Goal: Check status: Check status

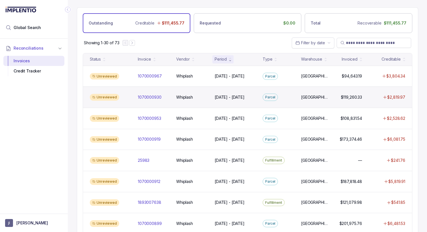
scroll to position [13, 0]
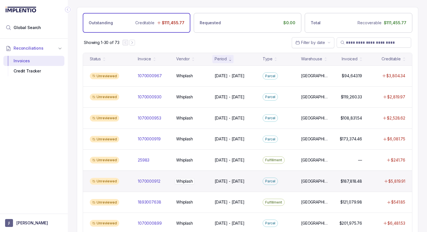
click at [195, 182] on div "Whiplash Whiplash" at bounding box center [192, 182] width 32 height 6
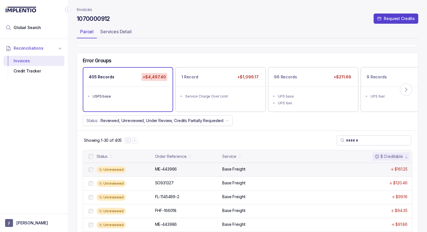
scroll to position [23, 0]
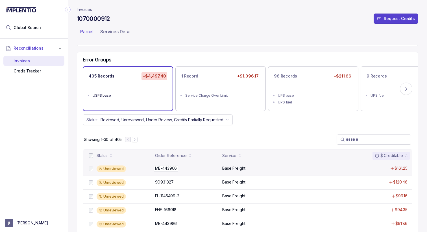
click at [207, 171] on div "ME-443966 ME-443966" at bounding box center [187, 169] width 64 height 6
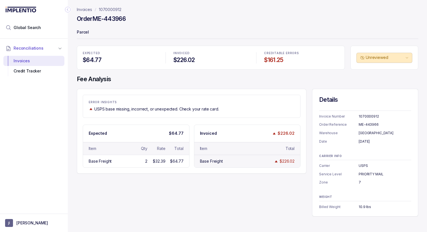
click at [216, 160] on div "Base Freight" at bounding box center [211, 162] width 23 height 6
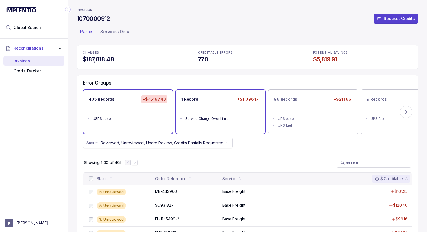
click at [203, 113] on ul "Service Charge Over Limit" at bounding box center [220, 118] width 89 height 18
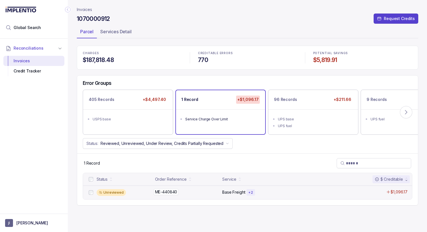
click at [175, 192] on p "ME-440840" at bounding box center [165, 192] width 25 height 6
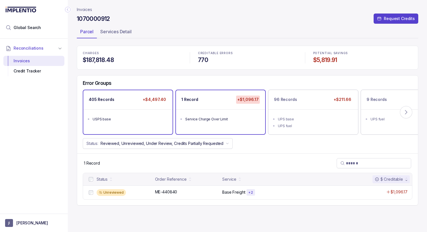
click at [124, 126] on ul "USPS base" at bounding box center [127, 118] width 89 height 18
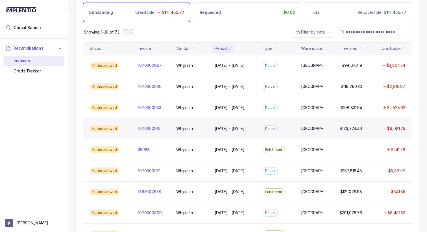
scroll to position [26, 0]
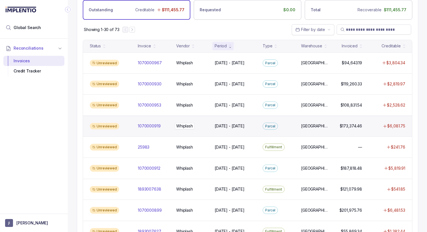
click at [186, 124] on p "Whiplash" at bounding box center [184, 126] width 19 height 6
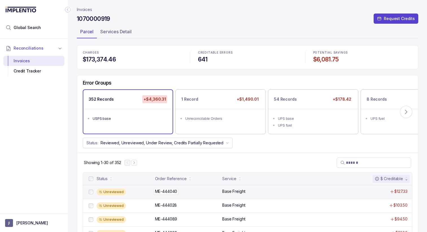
click at [197, 189] on div "ME-444040 ME-444040" at bounding box center [187, 192] width 64 height 6
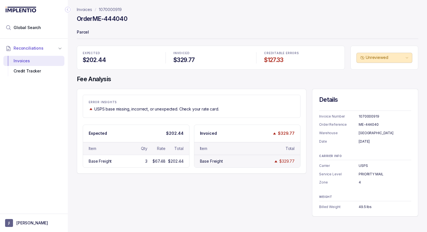
click at [208, 161] on div "Base Freight" at bounding box center [211, 162] width 23 height 6
click at [152, 166] on div "Base Freight 3 $67.48 $202.44" at bounding box center [136, 161] width 106 height 13
